Goal: Find specific page/section: Find specific page/section

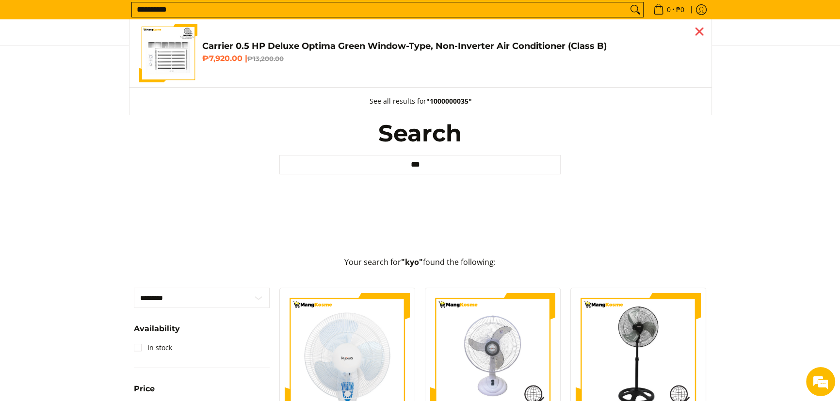
click at [699, 33] on div "Close pop up" at bounding box center [699, 31] width 15 height 15
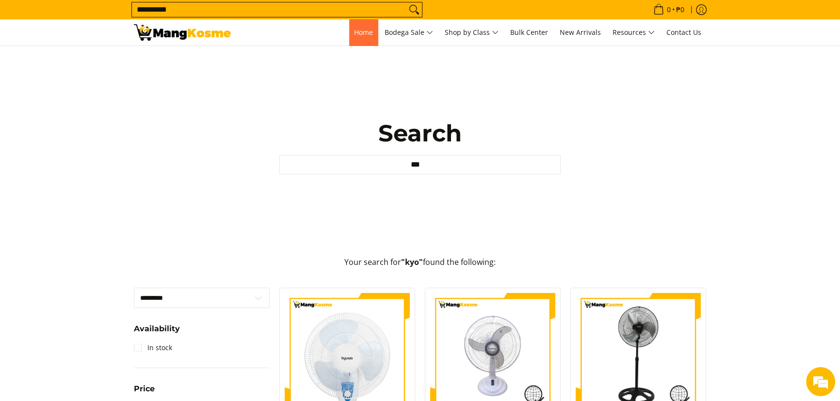
click at [357, 30] on span "Home" at bounding box center [363, 32] width 19 height 9
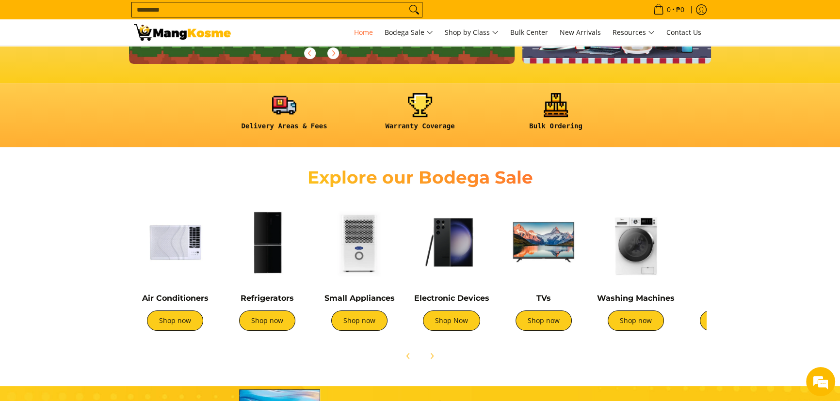
scroll to position [220, 0]
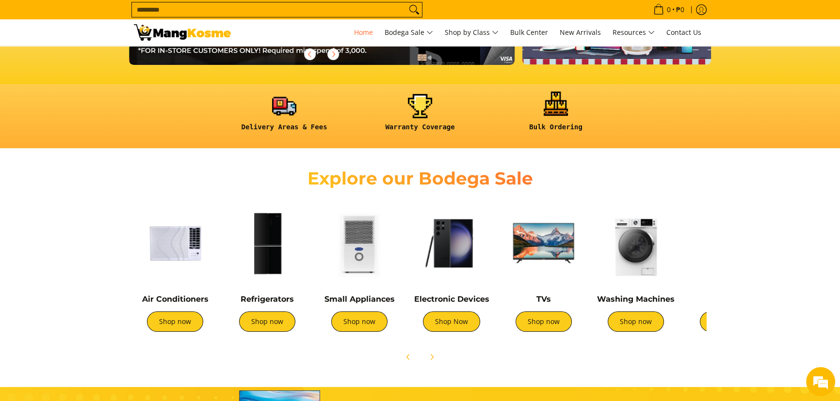
click at [548, 112] on link at bounding box center [556, 116] width 126 height 45
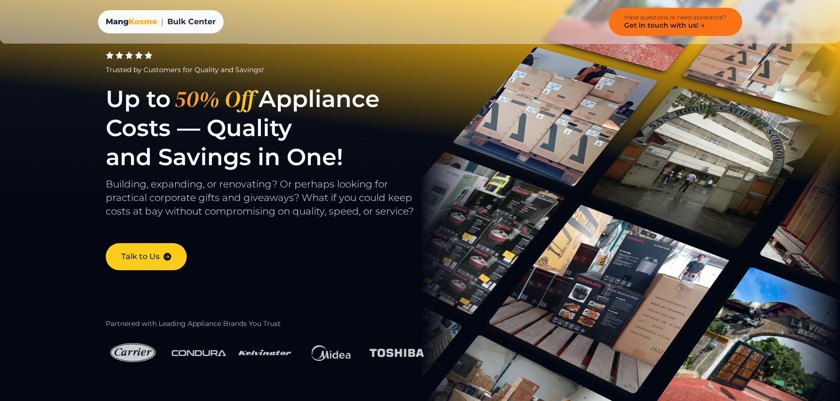
click at [701, 24] on icon at bounding box center [702, 26] width 8 height 8
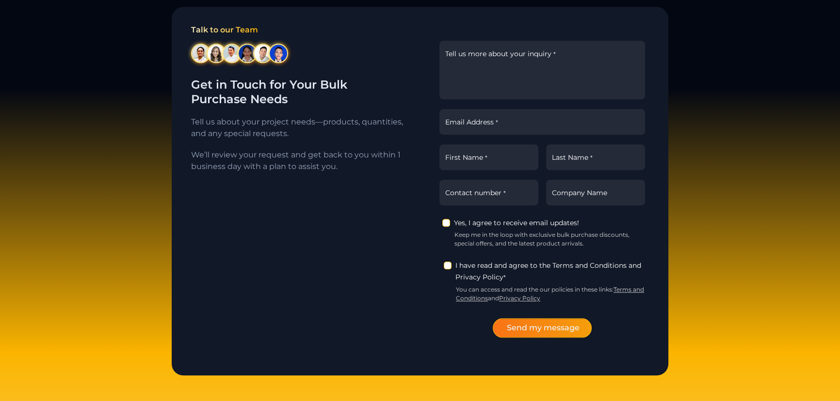
scroll to position [1297, 0]
